Goal: Transaction & Acquisition: Purchase product/service

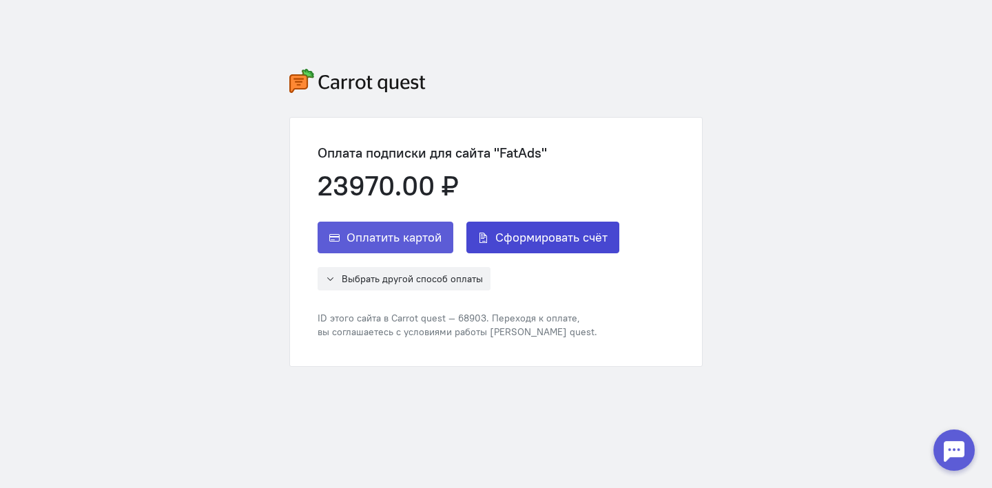
click at [508, 242] on span "Сформировать счёт" at bounding box center [551, 237] width 112 height 17
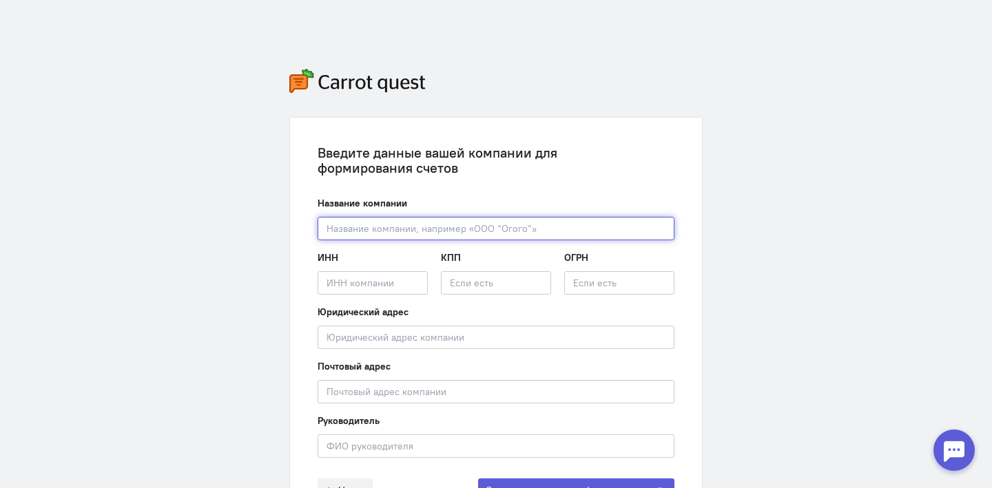
click at [459, 231] on input "text" at bounding box center [496, 228] width 357 height 23
paste input "ООО «ПлатформИО»"
type input "ООО «ПлатформИО»"
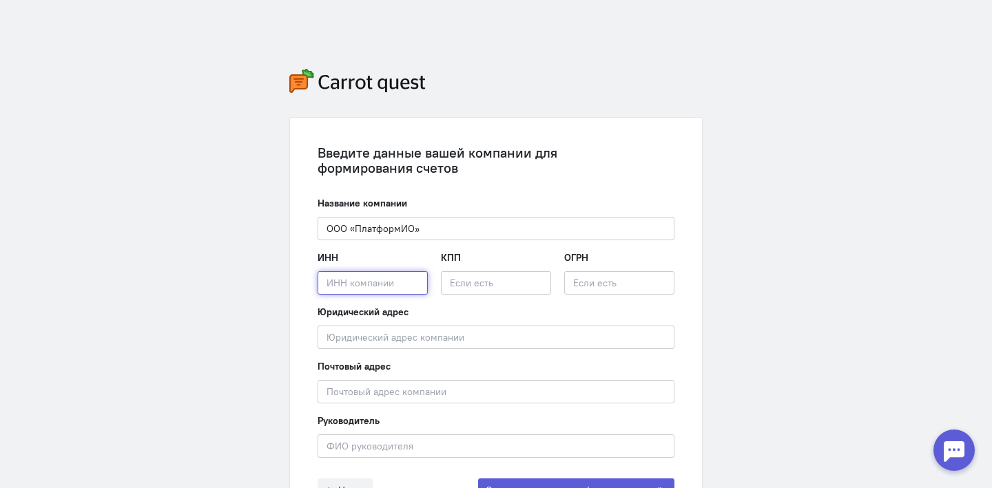
click at [391, 287] on input "text" at bounding box center [373, 282] width 110 height 23
paste input "УНП 192988719"
type input "УНП 192988719"
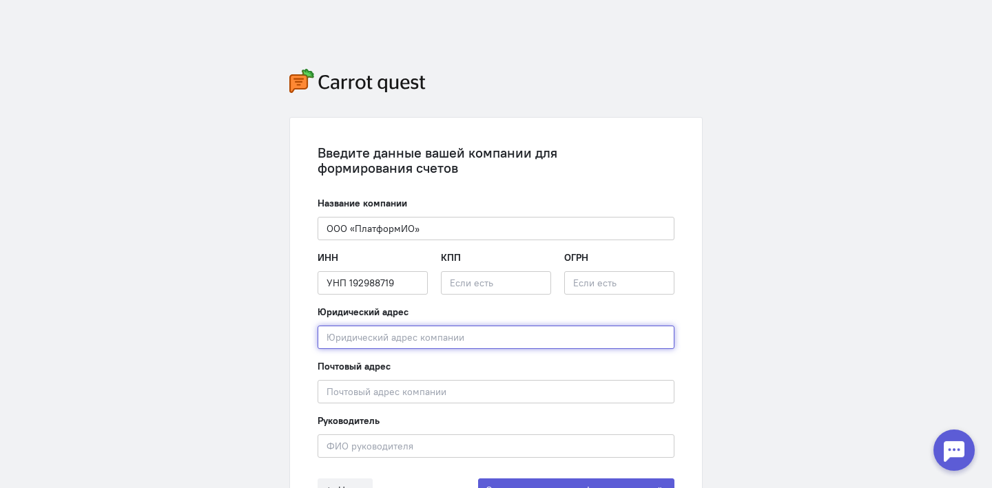
click at [371, 344] on input "text" at bounding box center [496, 337] width 357 height 23
click at [343, 335] on input "Республика [GEOGRAPHIC_DATA]," at bounding box center [496, 337] width 357 height 23
drag, startPoint x: 343, startPoint y: 335, endPoint x: 455, endPoint y: 336, distance: 111.6
click at [455, 336] on input "Республика [GEOGRAPHIC_DATA]," at bounding box center [496, 337] width 357 height 23
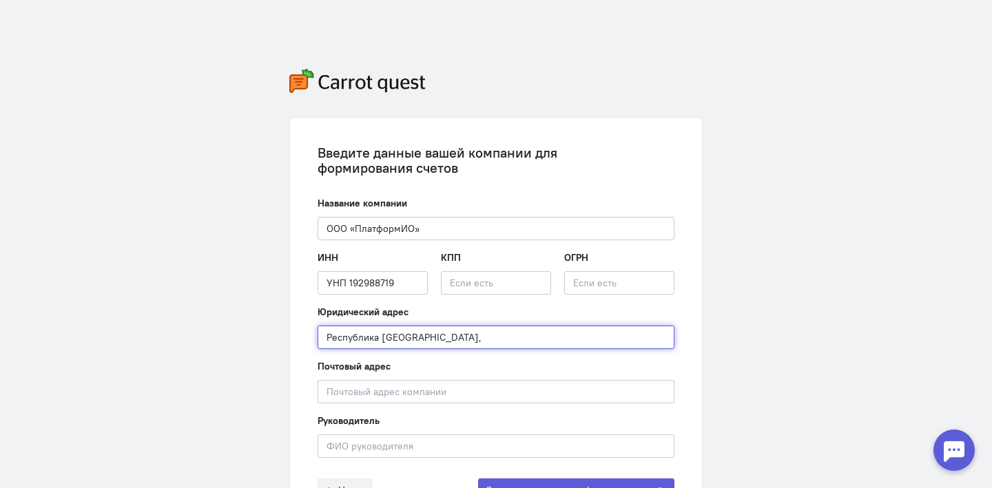
type input "Республика [GEOGRAPHIC_DATA],"
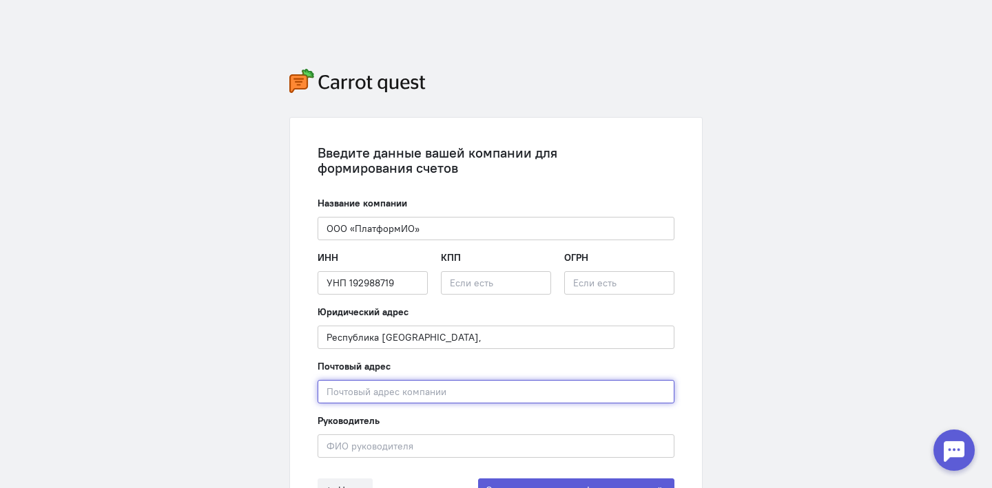
click at [434, 386] on input "text" at bounding box center [496, 391] width 357 height 23
paste input "Республика [GEOGRAPHIC_DATA],"
paste input "[STREET_ADDRESS][DATE]"
type input "[STREET_ADDRESS][DATE]"
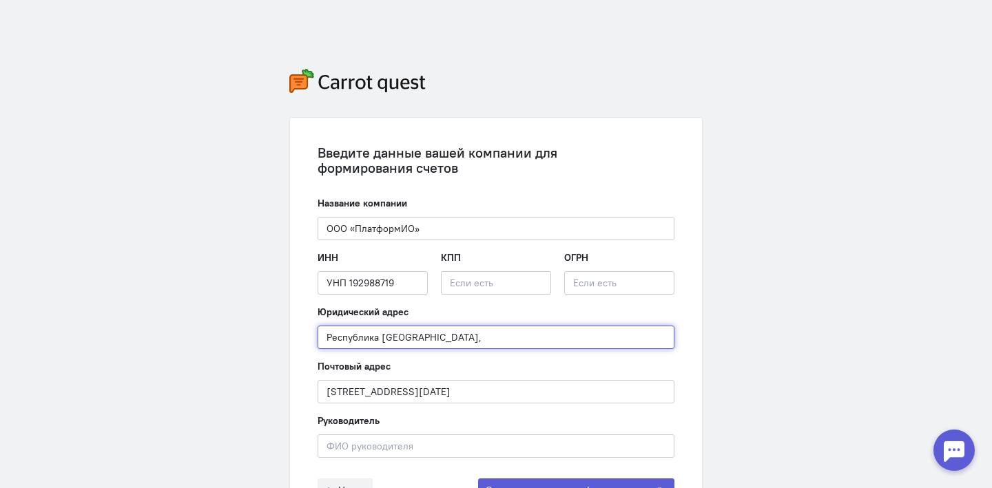
click at [450, 344] on input "Республика [GEOGRAPHIC_DATA]," at bounding box center [496, 337] width 357 height 23
paste input "[STREET_ADDRESS][DATE]"
type input "[STREET_ADDRESS][DATE]"
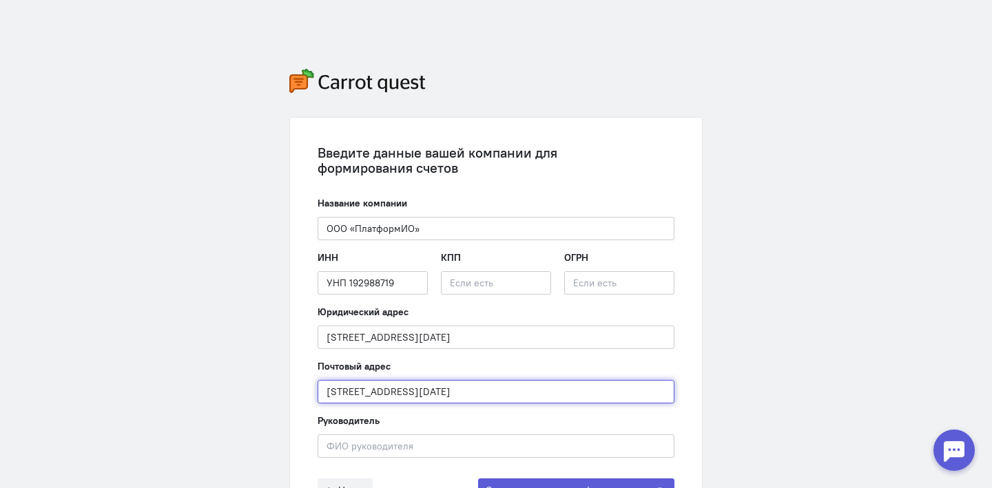
drag, startPoint x: 607, startPoint y: 388, endPoint x: 425, endPoint y: 391, distance: 182.5
click at [425, 391] on input "[STREET_ADDRESS][DATE]" at bounding box center [496, 391] width 357 height 23
paste input "[STREET_ADDRESS]"
type input "[STREET_ADDRESS]"
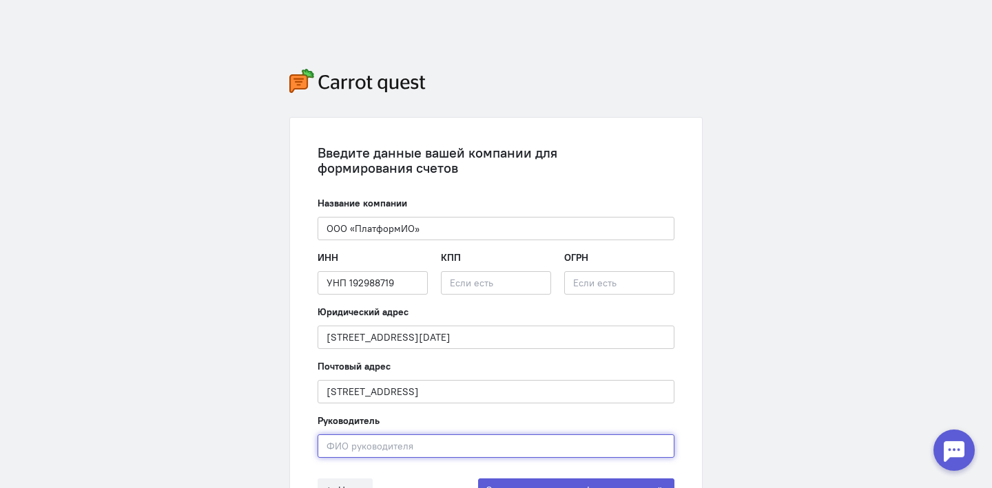
click at [501, 444] on input "text" at bounding box center [496, 446] width 357 height 23
paste input "[PERSON_NAME]"
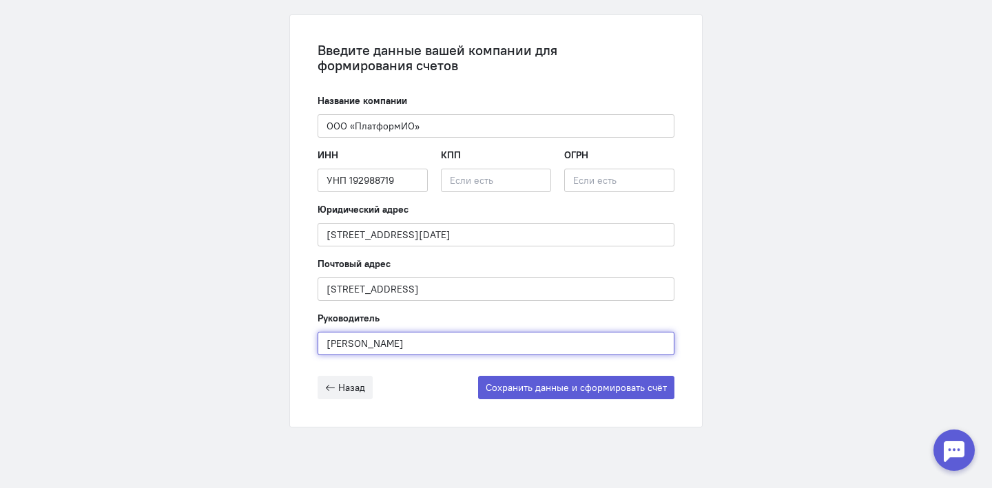
scroll to position [111, 0]
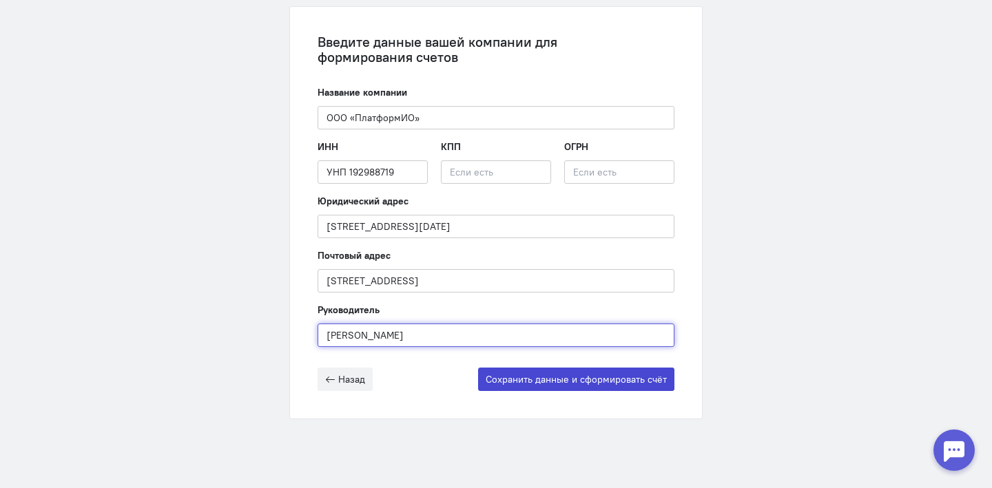
type input "[PERSON_NAME]"
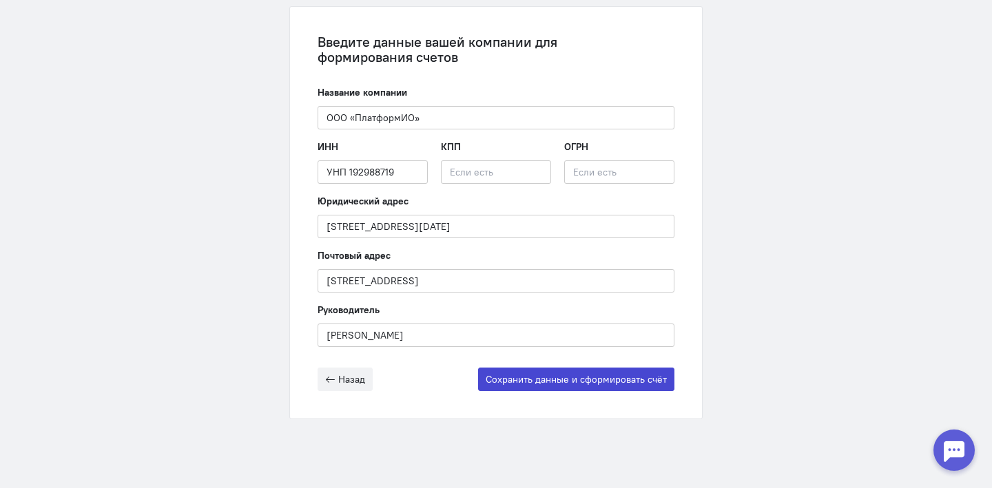
click at [546, 375] on button "Сохранить данные и сформировать счёт" at bounding box center [576, 379] width 196 height 23
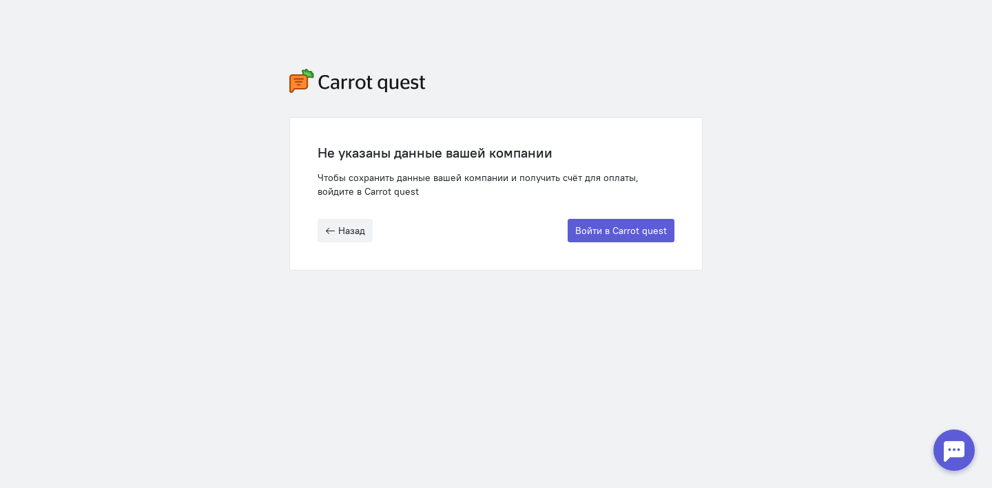
scroll to position [0, 0]
click at [613, 231] on button "Войти в Carrot quest" at bounding box center [621, 230] width 107 height 23
